Goal: Task Accomplishment & Management: Manage account settings

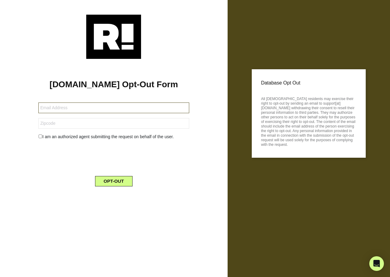
type input "[EMAIL_ADDRESS][DOMAIN_NAME]"
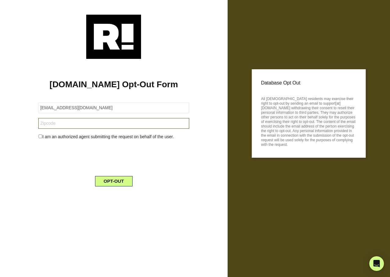
type input "60610"
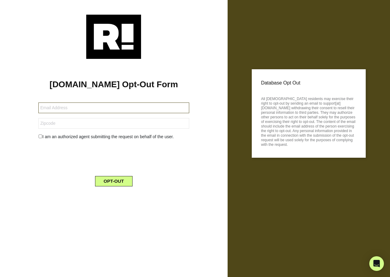
type input "[EMAIL_ADDRESS][DOMAIN_NAME]"
type input "72442"
type input "cmiller688@gmail.com"
type input "72442"
type input "[EMAIL_ADDRESS][DOMAIN_NAME]"
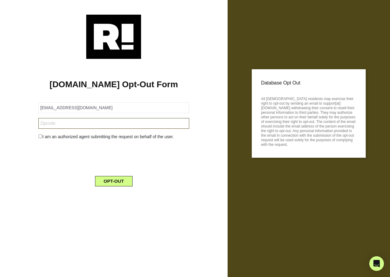
type input "29649"
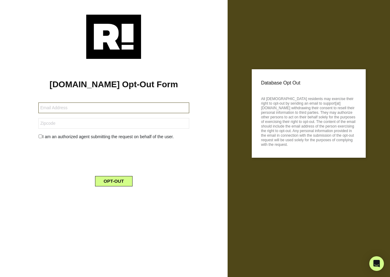
type input "[EMAIL_ADDRESS][DOMAIN_NAME]"
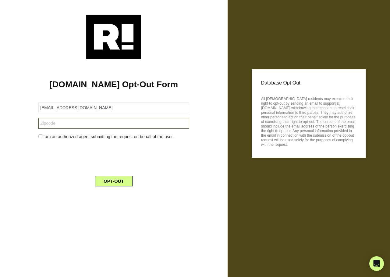
type input "11732"
